Goal: Book appointment/travel/reservation

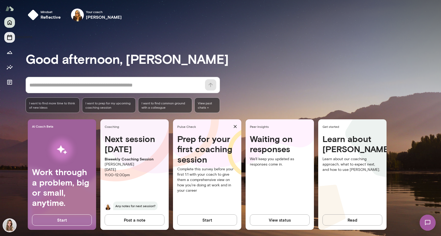
click at [8, 36] on icon "Sessions" at bounding box center [9, 37] width 6 height 6
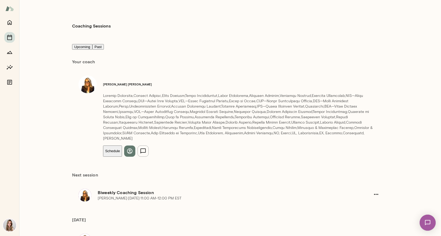
click at [121, 145] on button "Schedule" at bounding box center [112, 150] width 19 height 11
